Goal: Information Seeking & Learning: Learn about a topic

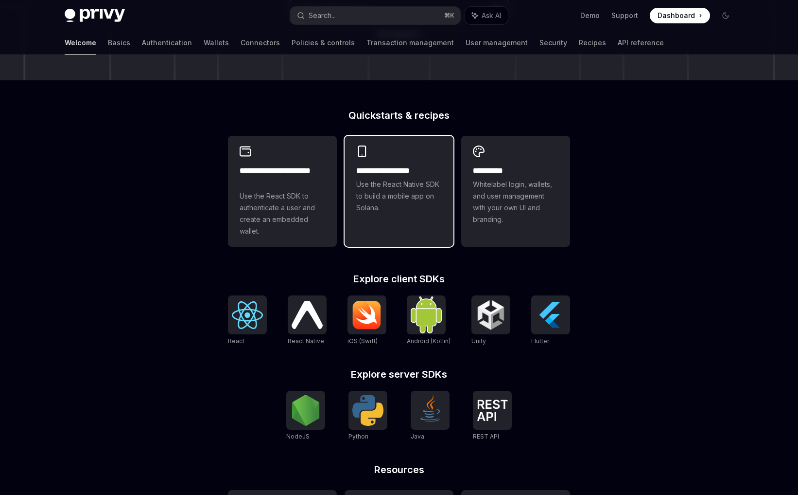
scroll to position [198, 0]
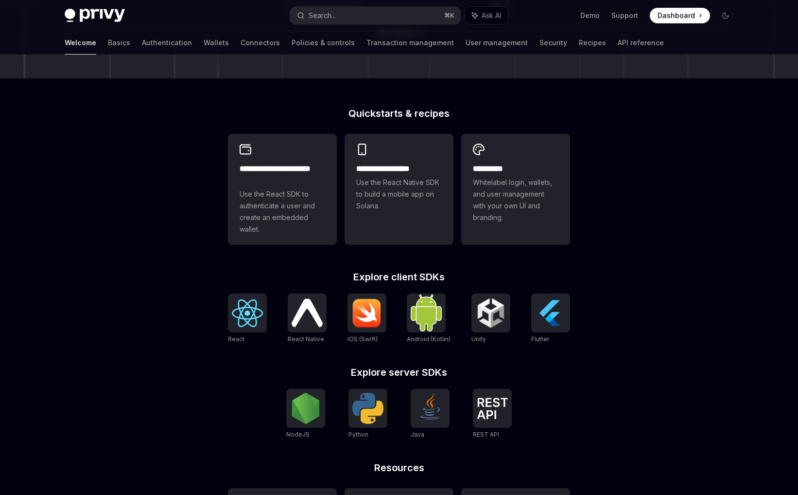
click at [308, 338] on span "React Native" at bounding box center [306, 338] width 36 height 7
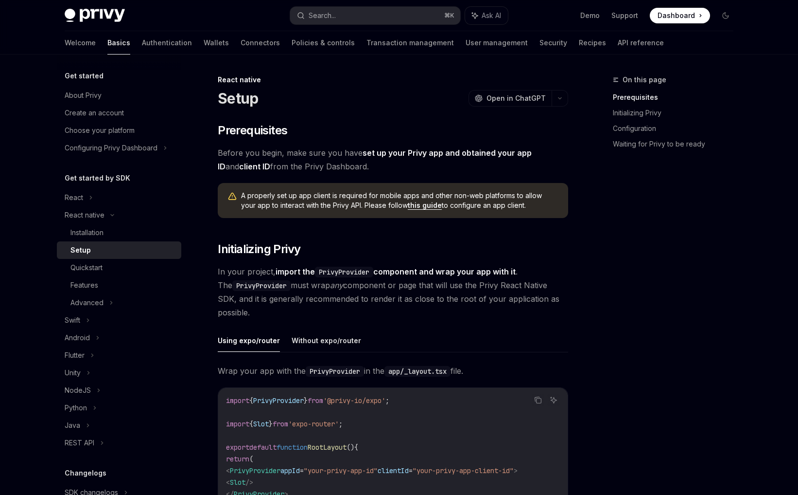
scroll to position [82, 0]
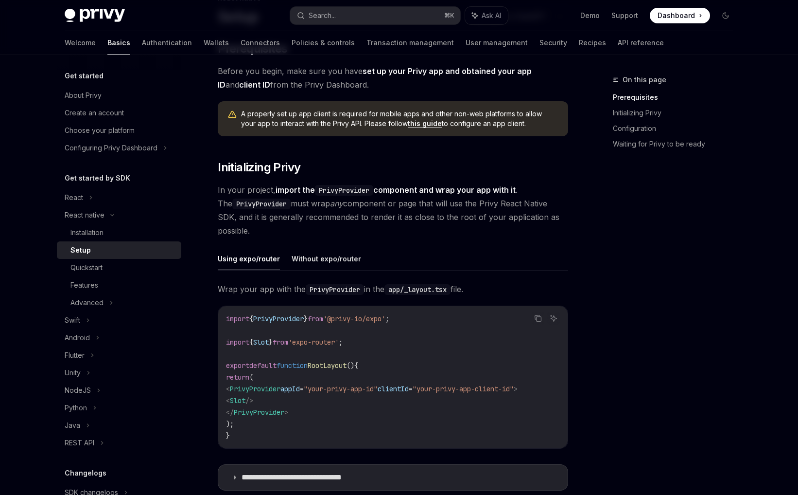
click at [326, 266] on button "Without expo/router" at bounding box center [327, 258] width 70 height 23
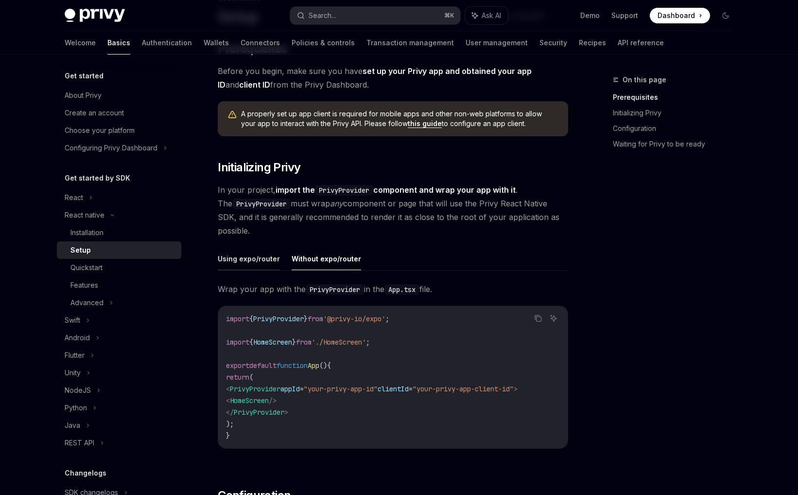
click at [258, 261] on button "Using expo/router" at bounding box center [249, 258] width 62 height 23
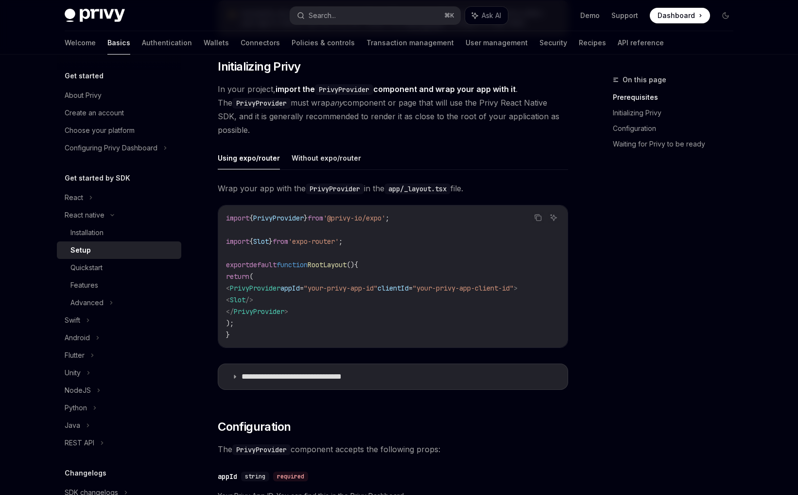
scroll to position [183, 0]
click at [341, 373] on p "**********" at bounding box center [307, 376] width 131 height 10
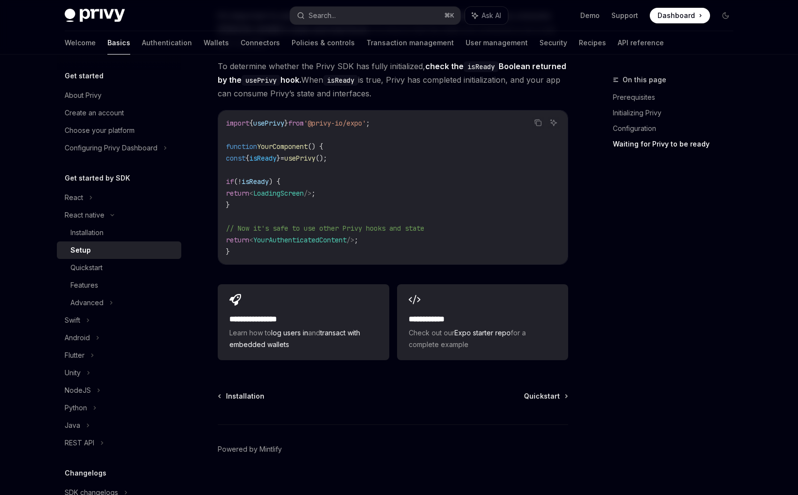
scroll to position [42, 0]
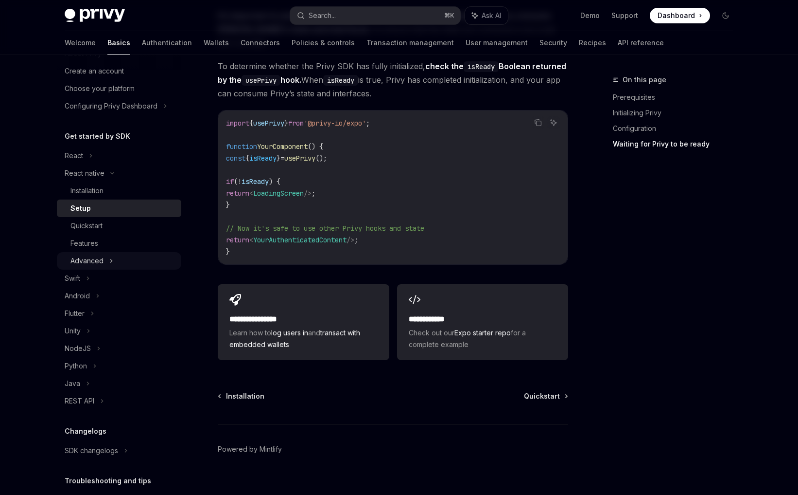
click at [148, 265] on div "Advanced" at bounding box center [119, 261] width 124 height 18
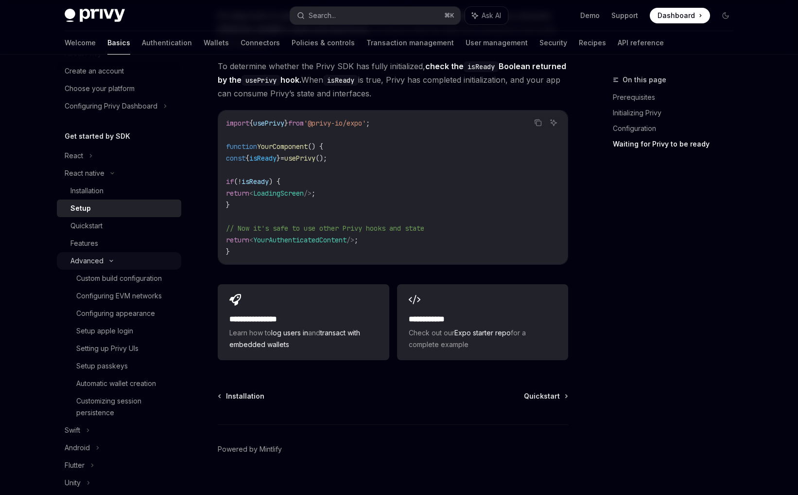
type textarea "*"
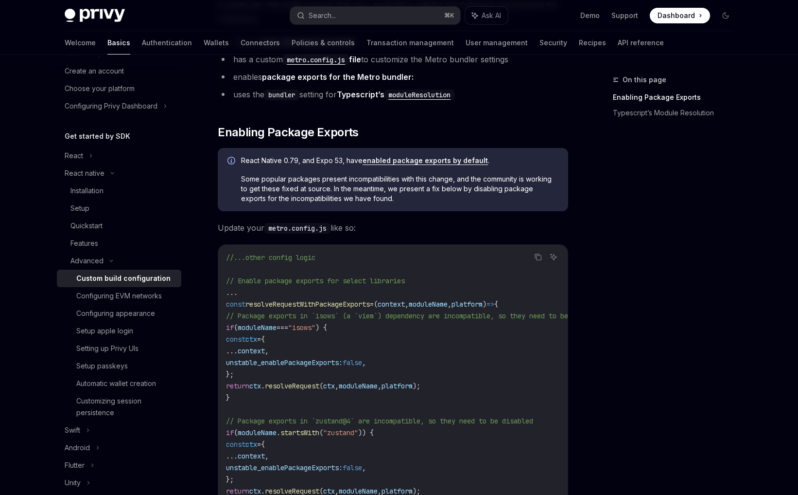
scroll to position [354, 0]
